Goal: Navigation & Orientation: Find specific page/section

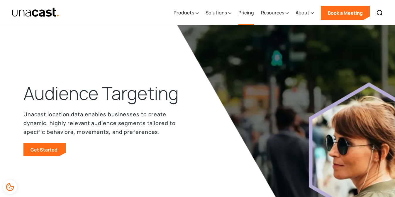
click at [250, 15] on link "Pricing" at bounding box center [246, 13] width 16 height 24
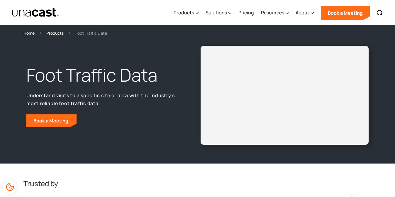
click at [55, 31] on div "Products" at bounding box center [54, 33] width 17 height 7
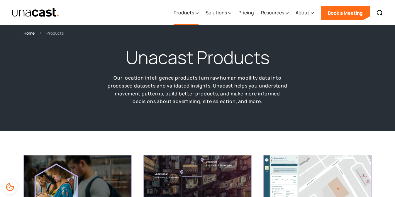
click at [193, 17] on div "Products" at bounding box center [185, 13] width 25 height 24
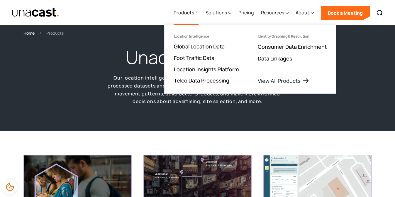
click at [64, 38] on div "Unacast Products Our location intelligence products turn raw human mobility dat…" at bounding box center [197, 83] width 395 height 95
